Goal: Task Accomplishment & Management: Manage account settings

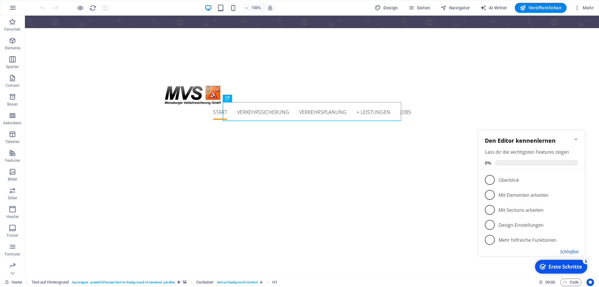
click at [575, 254] on button "Schließen" at bounding box center [569, 251] width 18 height 6
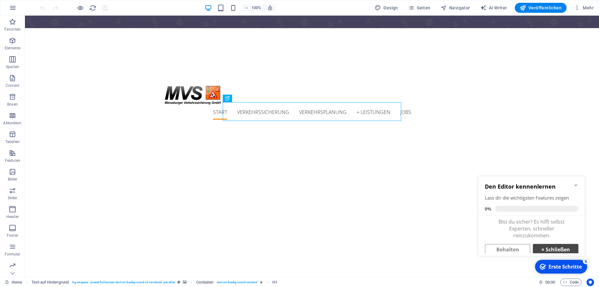
click at [551, 250] on link "× Schließen" at bounding box center [556, 249] width 46 height 11
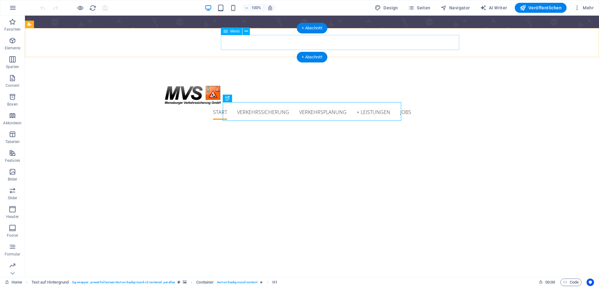
click at [431, 104] on nav "Start Verkehrssicherung Verkehrsplanung + Leistungen Verkehrssicherung Verkehrs…" at bounding box center [312, 111] width 294 height 15
select select
select select "3"
select select
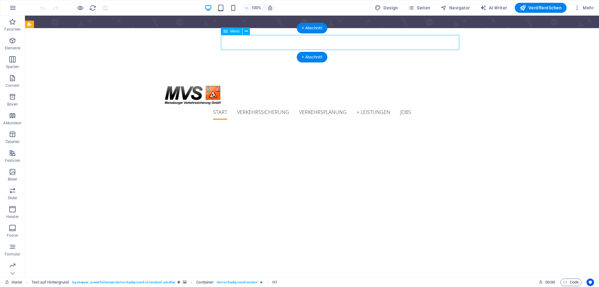
select select "4"
select select
select select "2"
select select
select select "3"
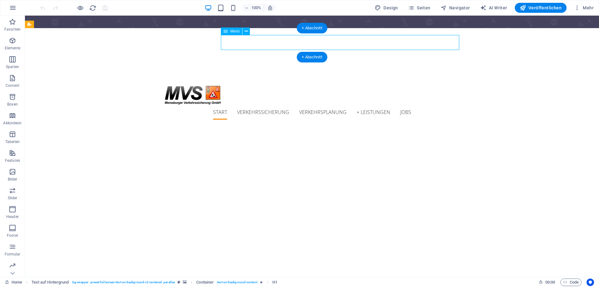
select select
select select "4"
select select
select select "5"
select select
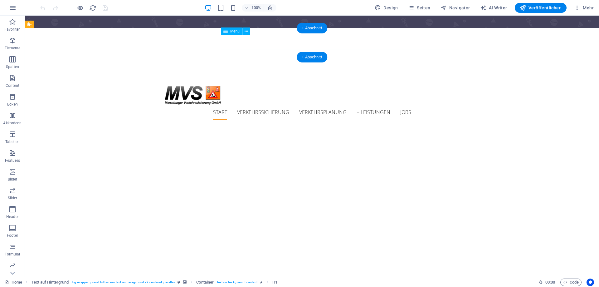
select select "6"
select select
select select "7"
select select
select select "8"
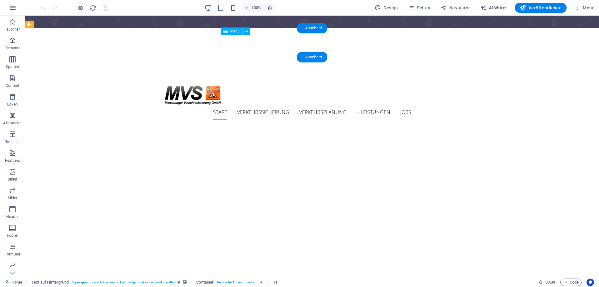
select select
select select "9"
select select
select select "10"
select select
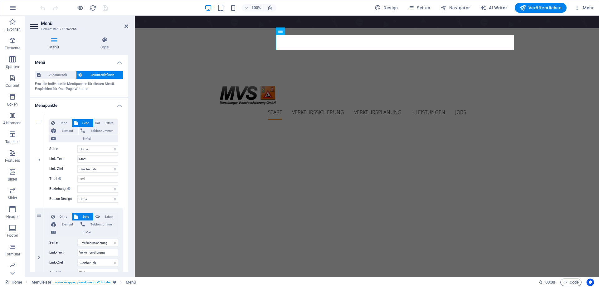
click at [127, 23] on h2 "Menü" at bounding box center [84, 24] width 87 height 6
click at [123, 25] on h2 "Menü" at bounding box center [84, 24] width 87 height 6
click at [124, 25] on header "Menü Element #ed-772762255" at bounding box center [79, 24] width 98 height 16
click at [127, 27] on aside "Menü Element #ed-772762255 Menü Style Menü Automatisch Benutzerdefiniert Erstel…" at bounding box center [80, 146] width 110 height 261
drag, startPoint x: 124, startPoint y: 26, endPoint x: 129, endPoint y: 26, distance: 5.3
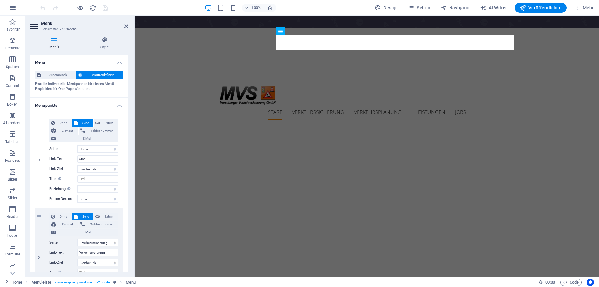
click at [126, 26] on header "Menü Element #ed-772762255" at bounding box center [79, 24] width 98 height 16
click at [129, 26] on aside "Menü Element #ed-772762255 Menü Style Menü Automatisch Benutzerdefiniert Erstel…" at bounding box center [80, 146] width 110 height 261
click at [127, 26] on icon at bounding box center [126, 26] width 4 height 5
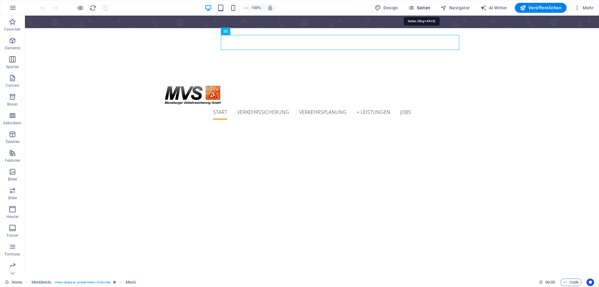
drag, startPoint x: 416, startPoint y: 9, endPoint x: 361, endPoint y: 38, distance: 62.8
click at [414, 9] on icon "button" at bounding box center [411, 8] width 6 height 6
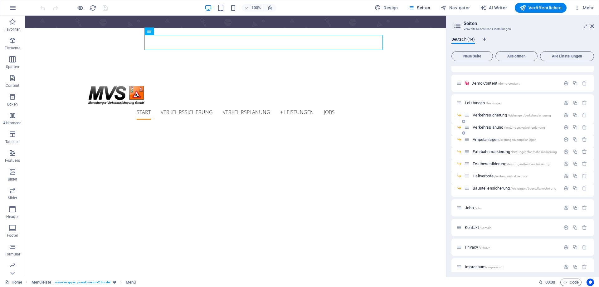
scroll to position [17, 0]
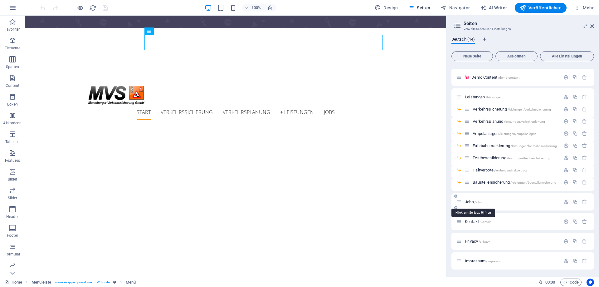
click at [468, 202] on span "Jobs /jobs" at bounding box center [473, 201] width 17 height 5
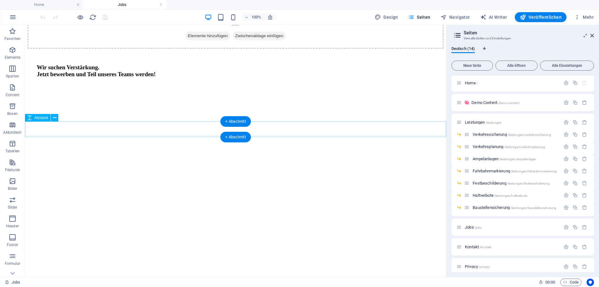
scroll to position [350, 0]
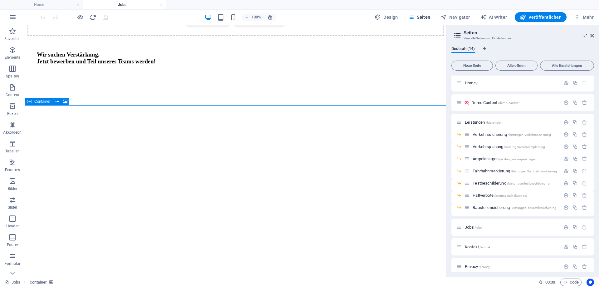
click at [32, 102] on div "Container" at bounding box center [39, 101] width 28 height 7
click at [32, 102] on icon at bounding box center [29, 101] width 4 height 7
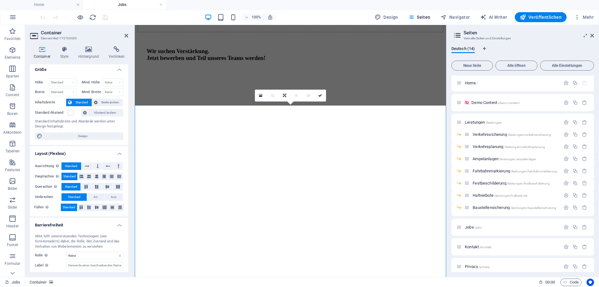
scroll to position [0, 0]
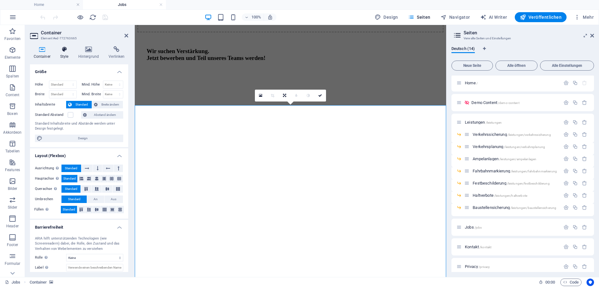
click at [61, 50] on icon at bounding box center [64, 49] width 16 height 6
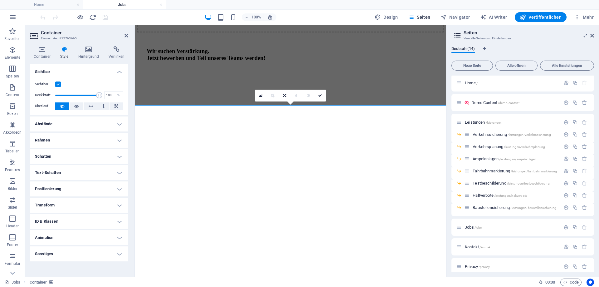
click at [58, 85] on label at bounding box center [58, 84] width 6 height 6
click at [0, 0] on input "Sichtbar" at bounding box center [0, 0] width 0 height 0
click at [55, 84] on label at bounding box center [58, 84] width 6 height 6
click at [0, 0] on input "Sichtbar" at bounding box center [0, 0] width 0 height 0
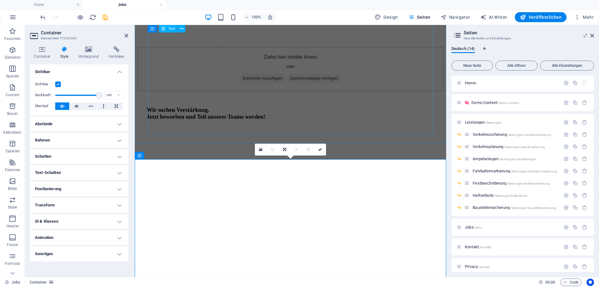
scroll to position [330, 0]
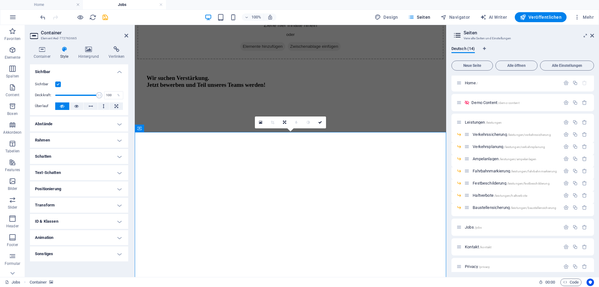
click at [59, 85] on label at bounding box center [58, 84] width 6 height 6
click at [0, 0] on input "Sichtbar" at bounding box center [0, 0] width 0 height 0
drag, startPoint x: 319, startPoint y: 121, endPoint x: 338, endPoint y: 59, distance: 65.7
click at [319, 121] on icon at bounding box center [320, 122] width 4 height 4
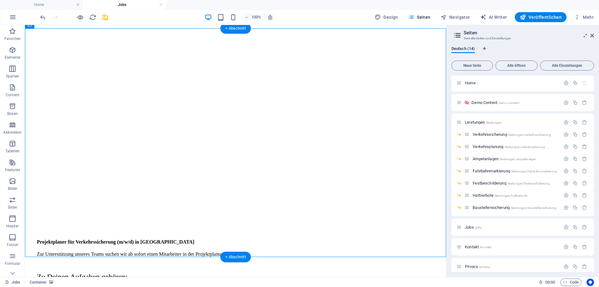
scroll to position [387, 0]
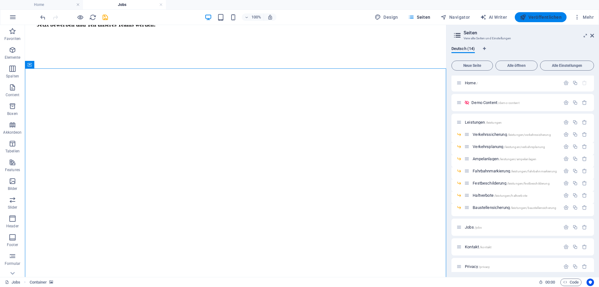
click at [538, 14] on span "Veröffentlichen" at bounding box center [541, 17] width 42 height 6
